Goal: Check status: Check status

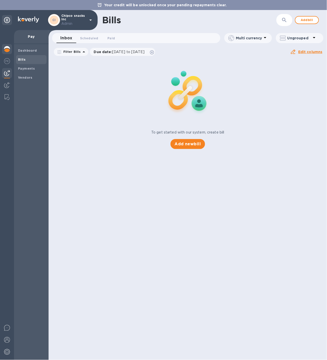
click at [8, 51] on img at bounding box center [7, 49] width 6 height 6
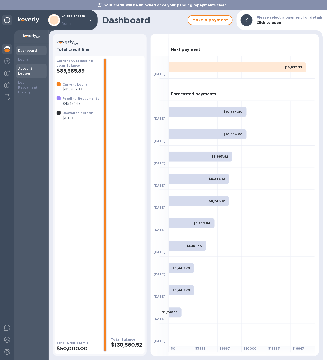
click at [25, 71] on div "Account Ledger" at bounding box center [31, 71] width 27 height 10
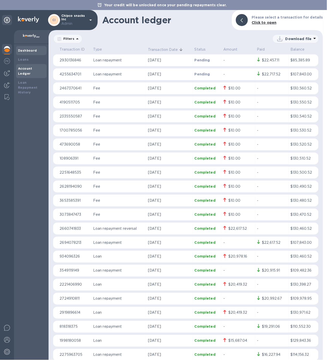
click at [30, 53] on div "Dashboard" at bounding box center [31, 50] width 31 height 9
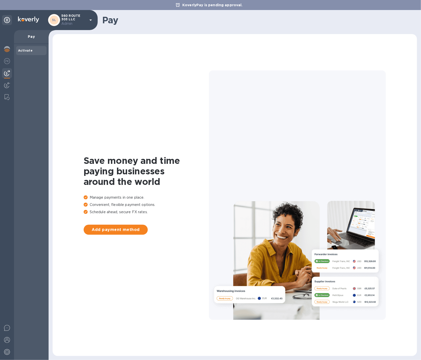
click at [14, 52] on div "Activate" at bounding box center [31, 202] width 35 height 316
click at [13, 52] on div at bounding box center [7, 195] width 14 height 330
click at [10, 52] on img at bounding box center [7, 49] width 6 height 6
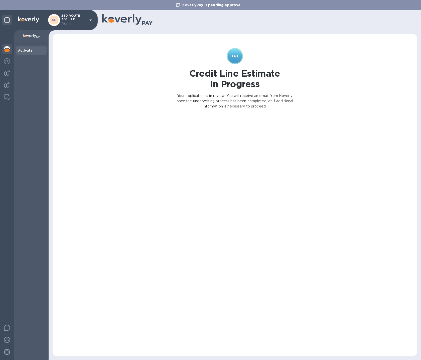
click at [203, 75] on h1 "Credit Line Estimate In Progress" at bounding box center [234, 78] width 91 height 21
